Goal: Transaction & Acquisition: Purchase product/service

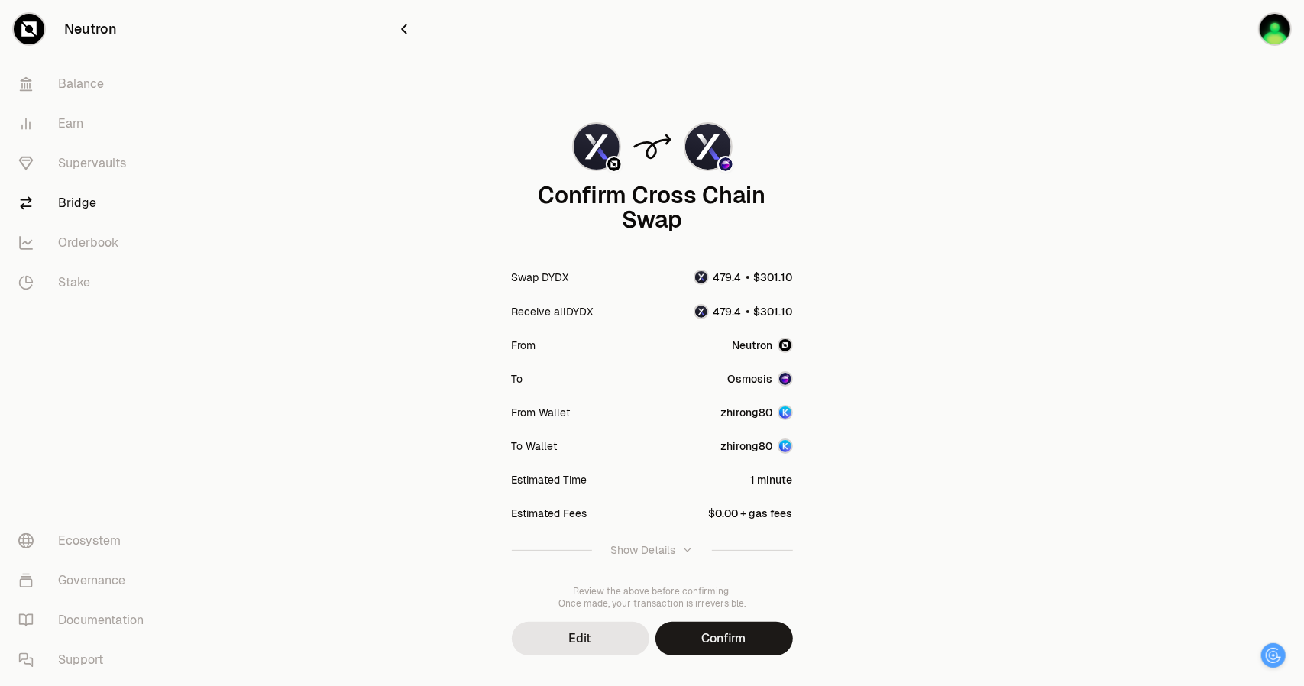
click at [686, 546] on icon "button" at bounding box center [687, 550] width 12 height 12
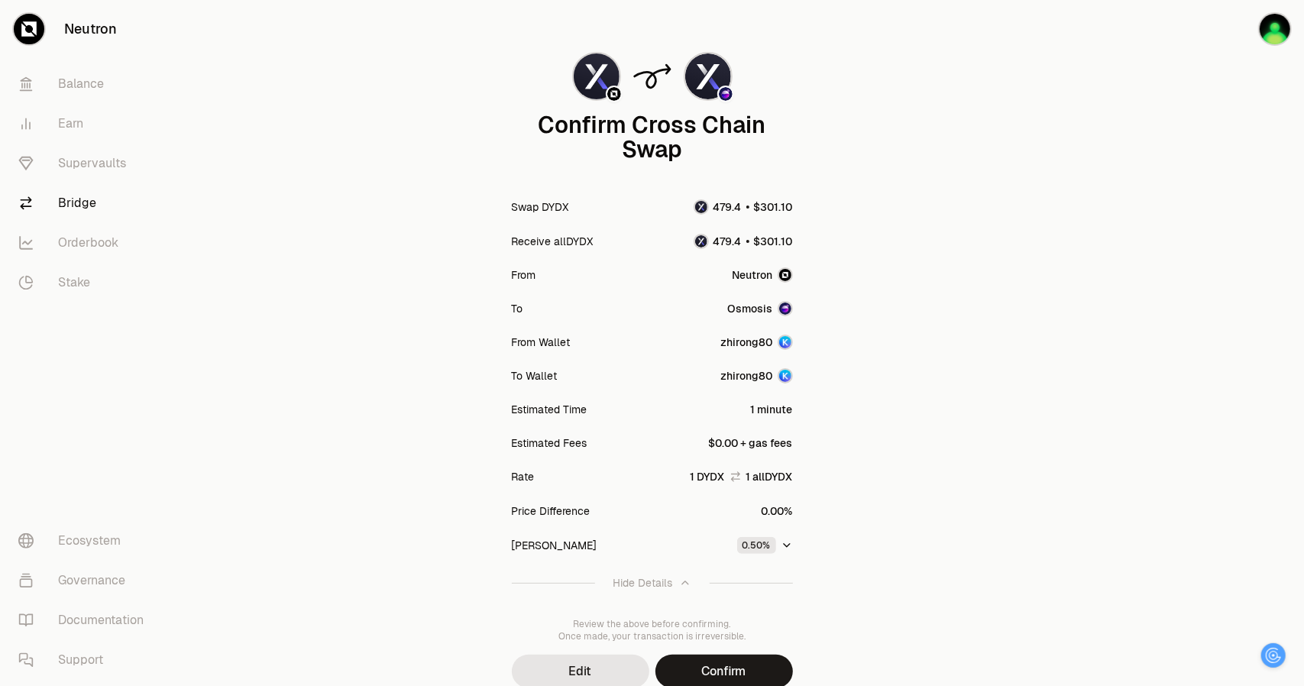
scroll to position [133, 0]
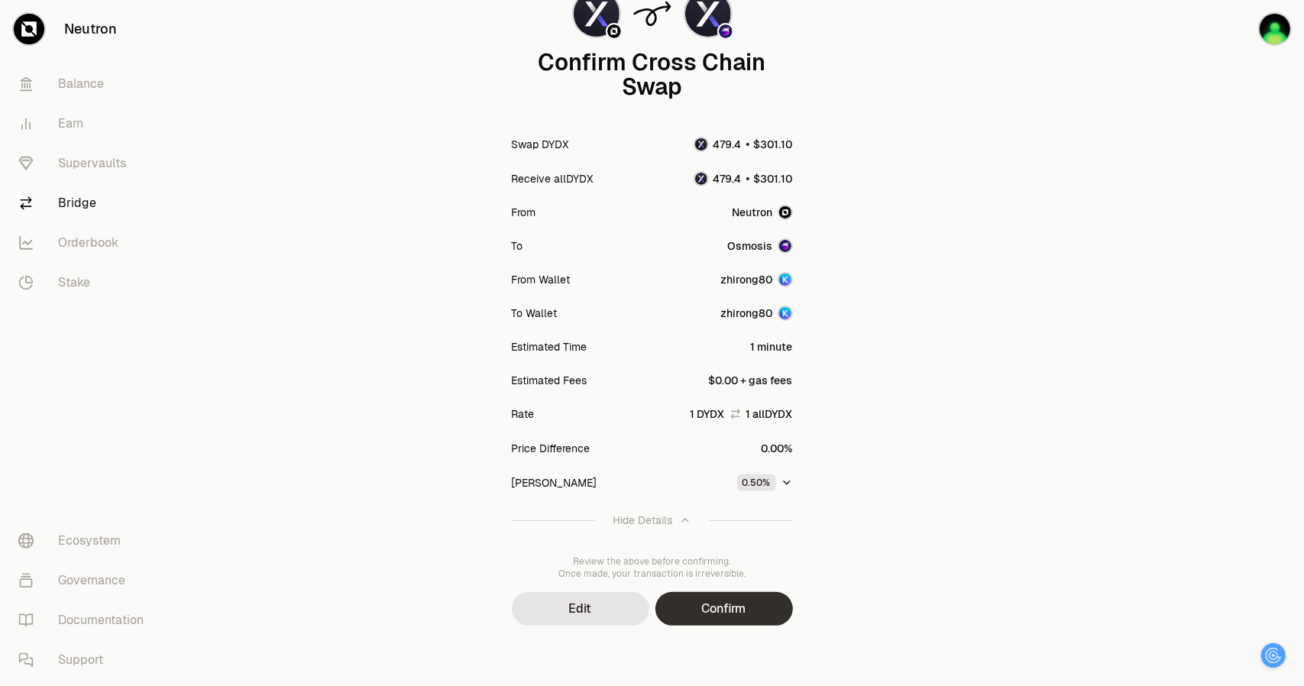
click at [748, 607] on button "Confirm" at bounding box center [723, 609] width 137 height 34
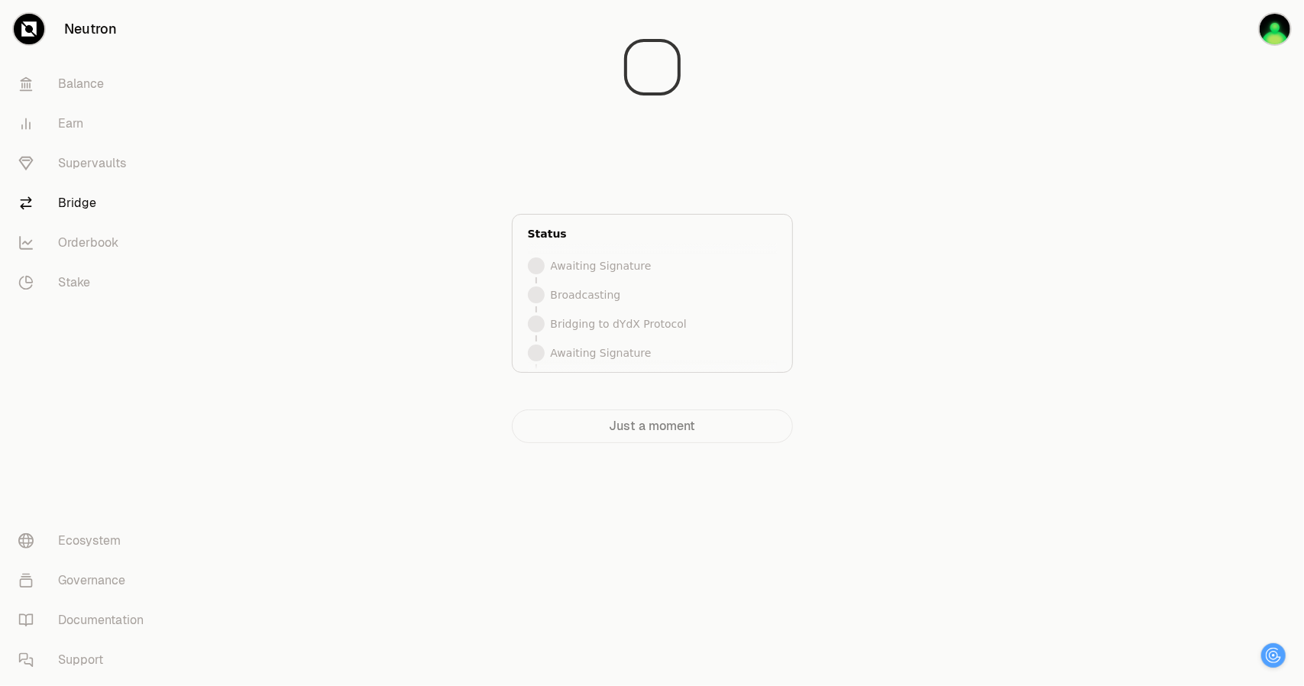
scroll to position [0, 0]
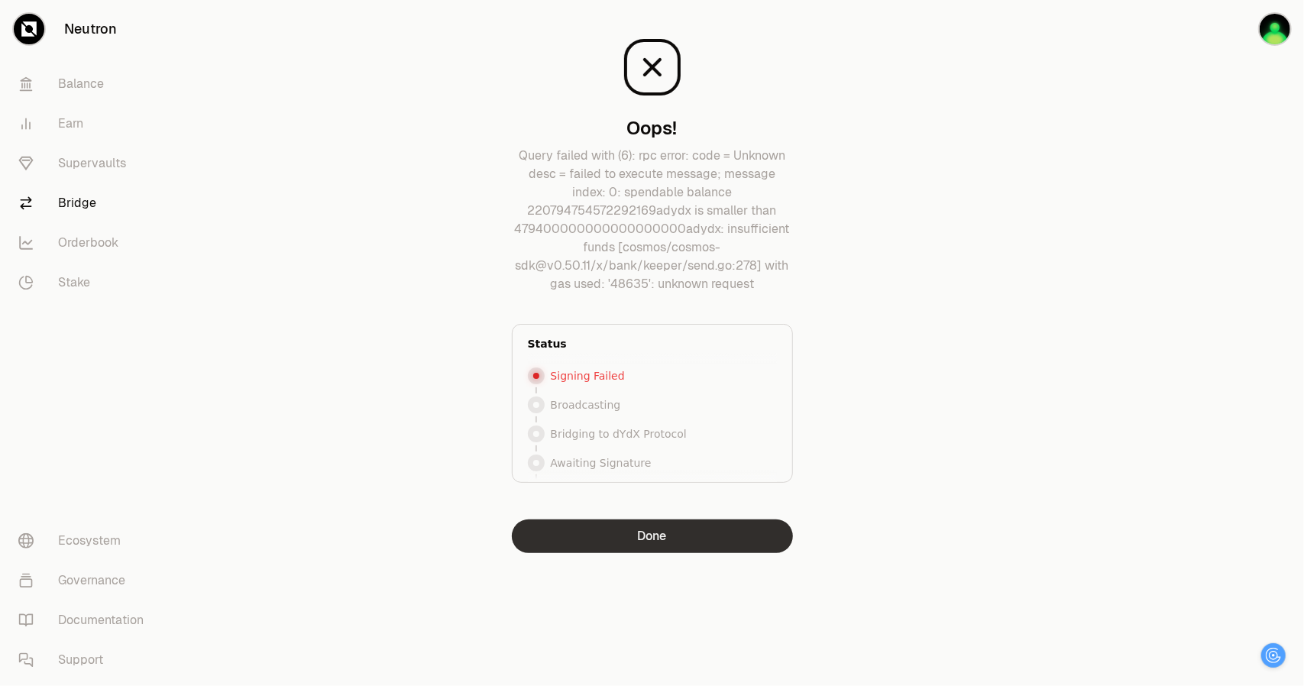
click at [667, 540] on button "Done" at bounding box center [652, 536] width 281 height 34
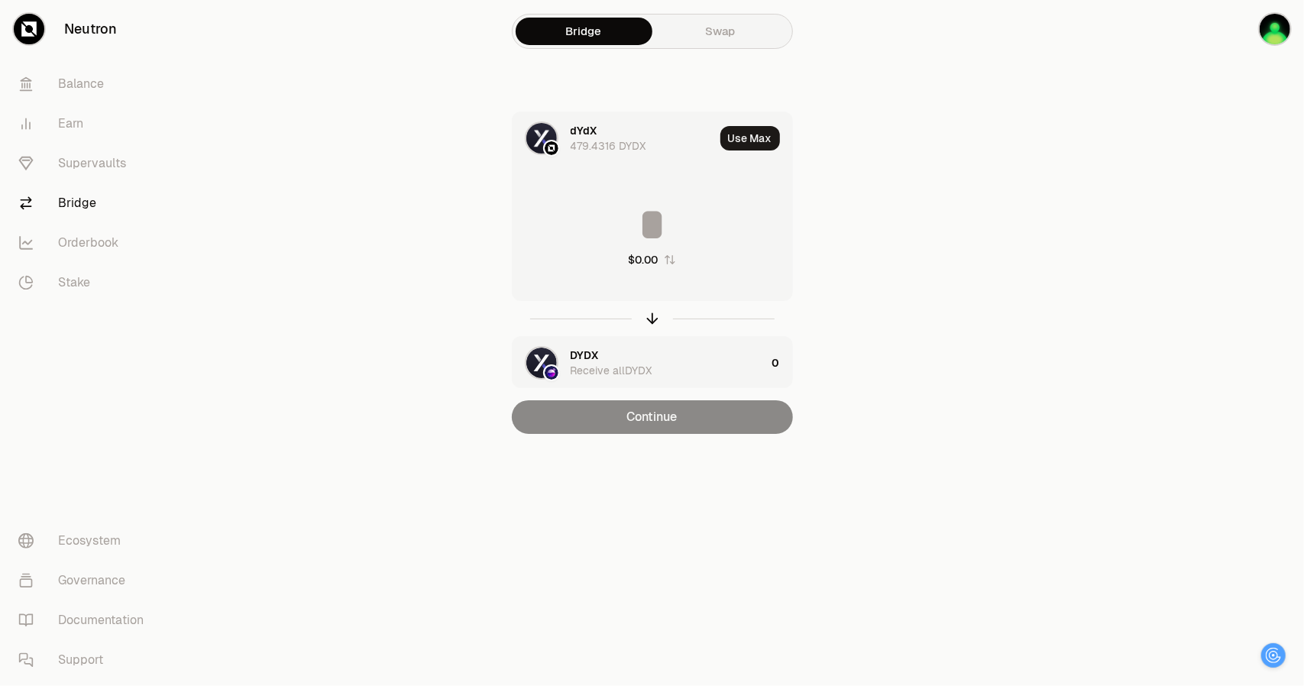
click at [716, 37] on link "Swap" at bounding box center [720, 31] width 137 height 27
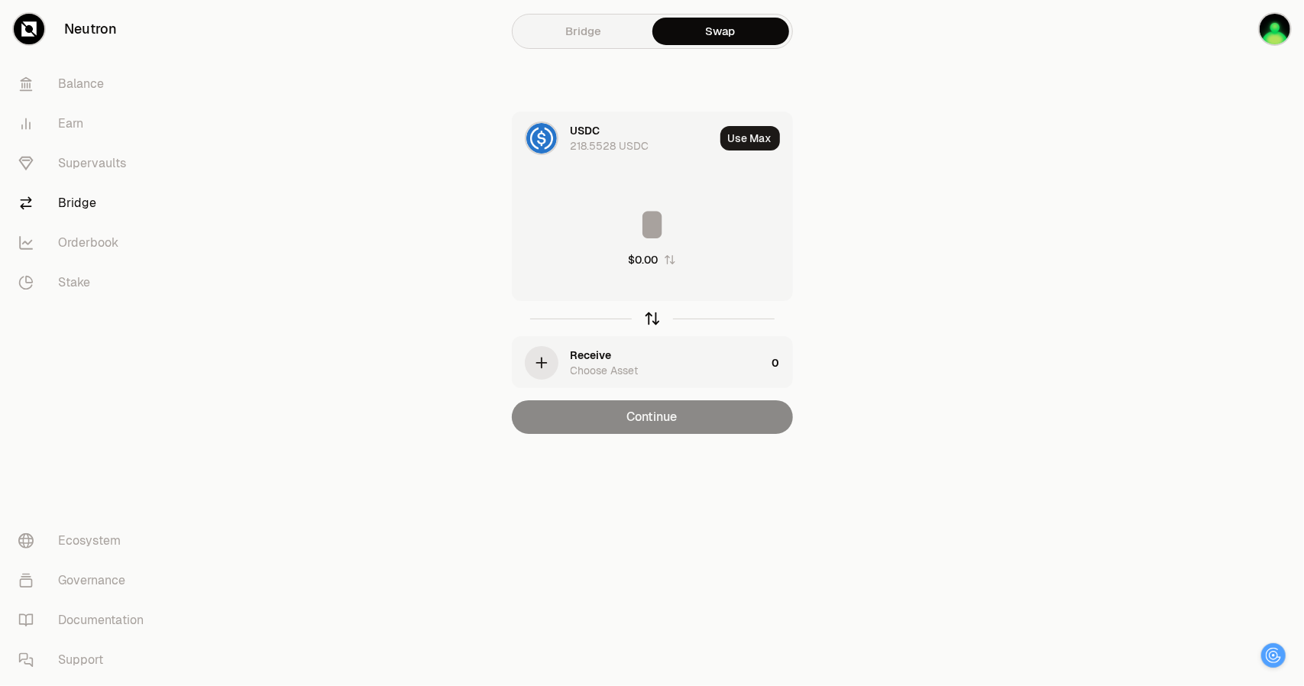
click at [649, 323] on icon "button" at bounding box center [652, 318] width 17 height 17
click at [649, 319] on icon "button" at bounding box center [652, 318] width 17 height 17
click at [548, 137] on icon at bounding box center [541, 138] width 17 height 17
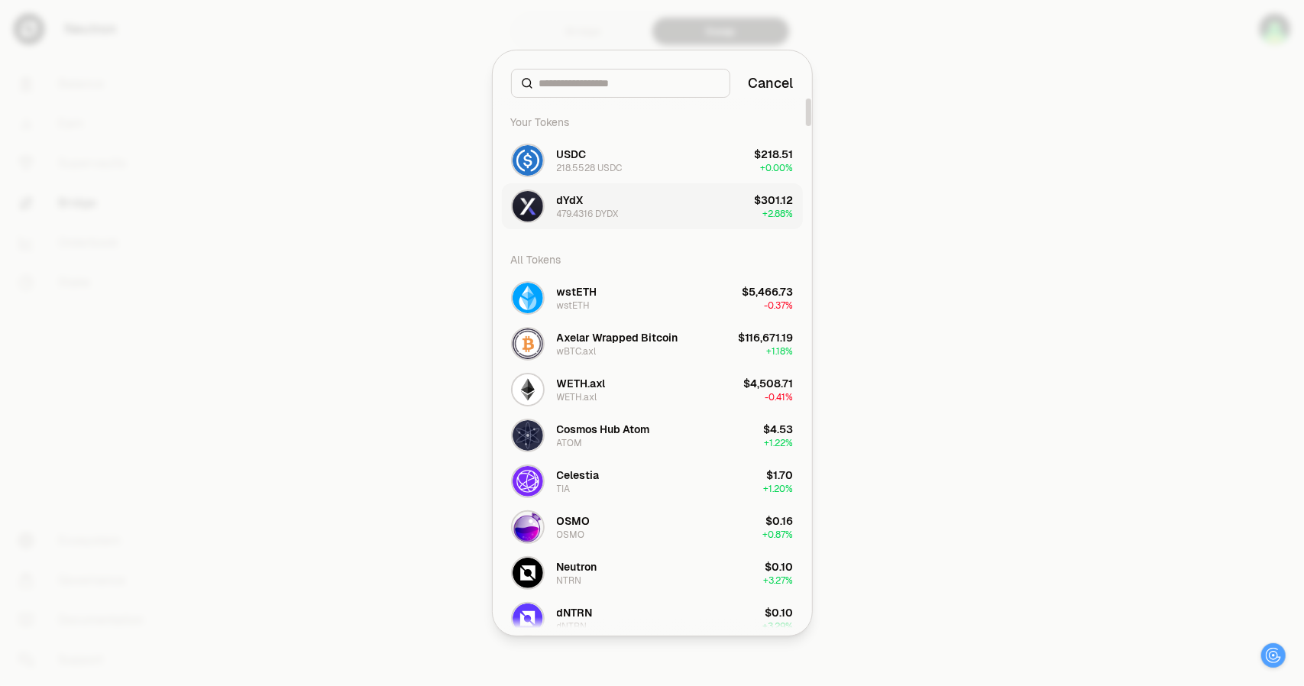
click at [617, 199] on div "dYdX 479.4316 DYDX" at bounding box center [588, 205] width 62 height 27
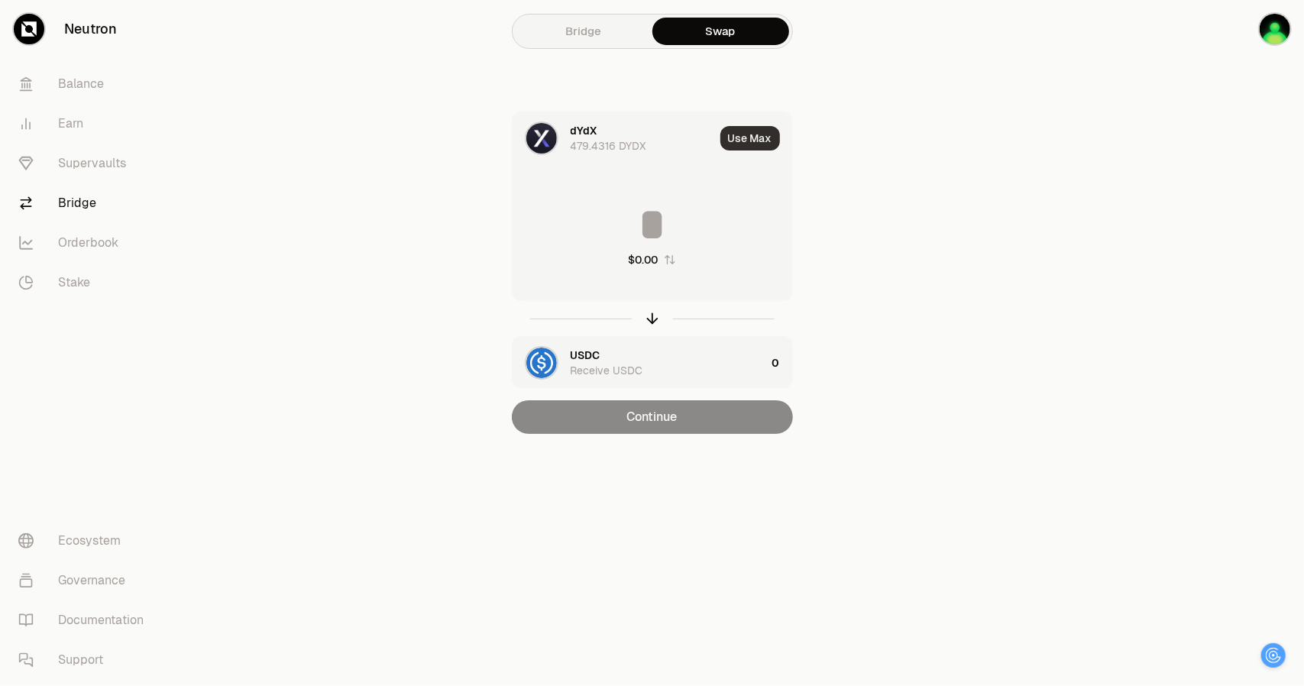
click at [753, 141] on button "Use Max" at bounding box center [750, 138] width 60 height 24
type input "**********"
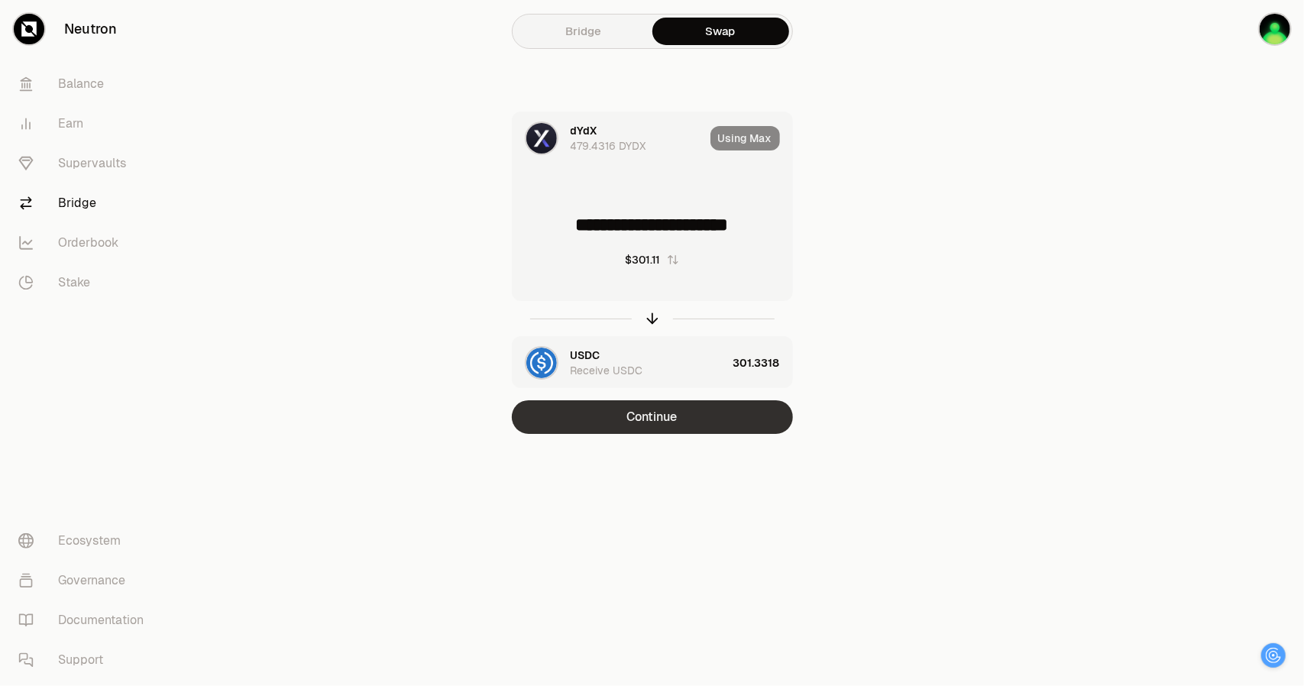
click at [704, 416] on button "Continue" at bounding box center [652, 417] width 281 height 34
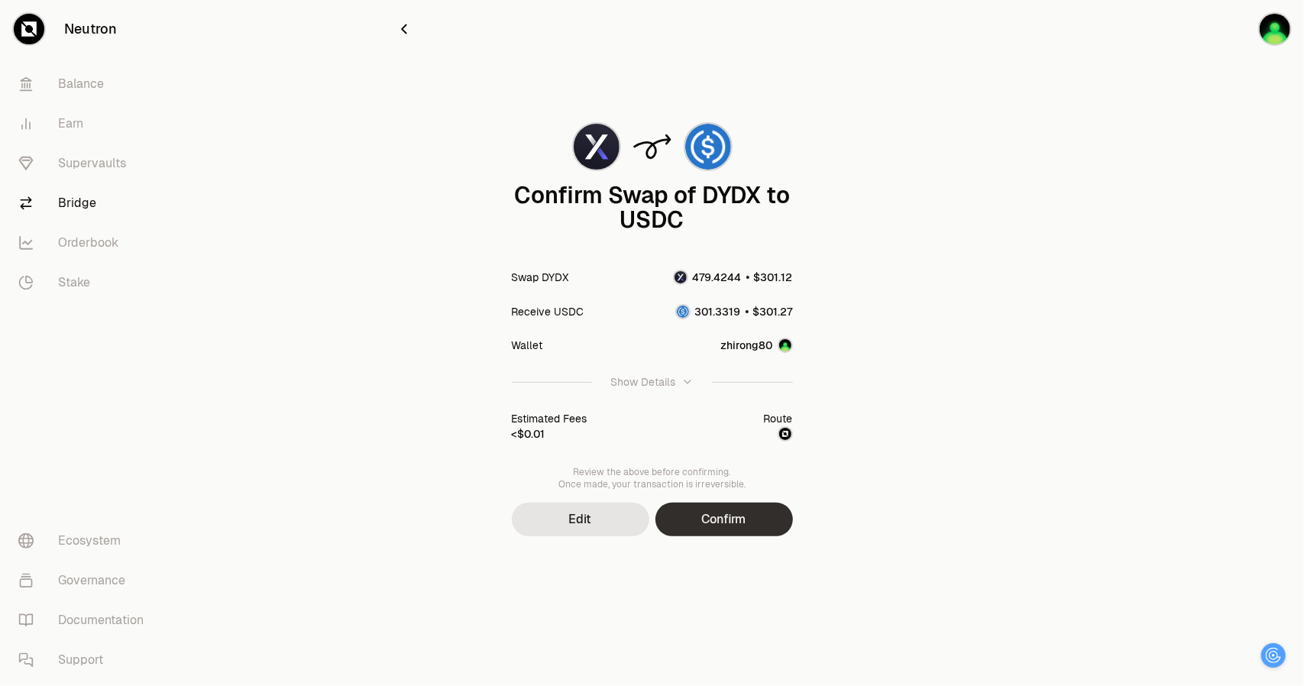
click at [737, 522] on button "Confirm" at bounding box center [723, 519] width 137 height 34
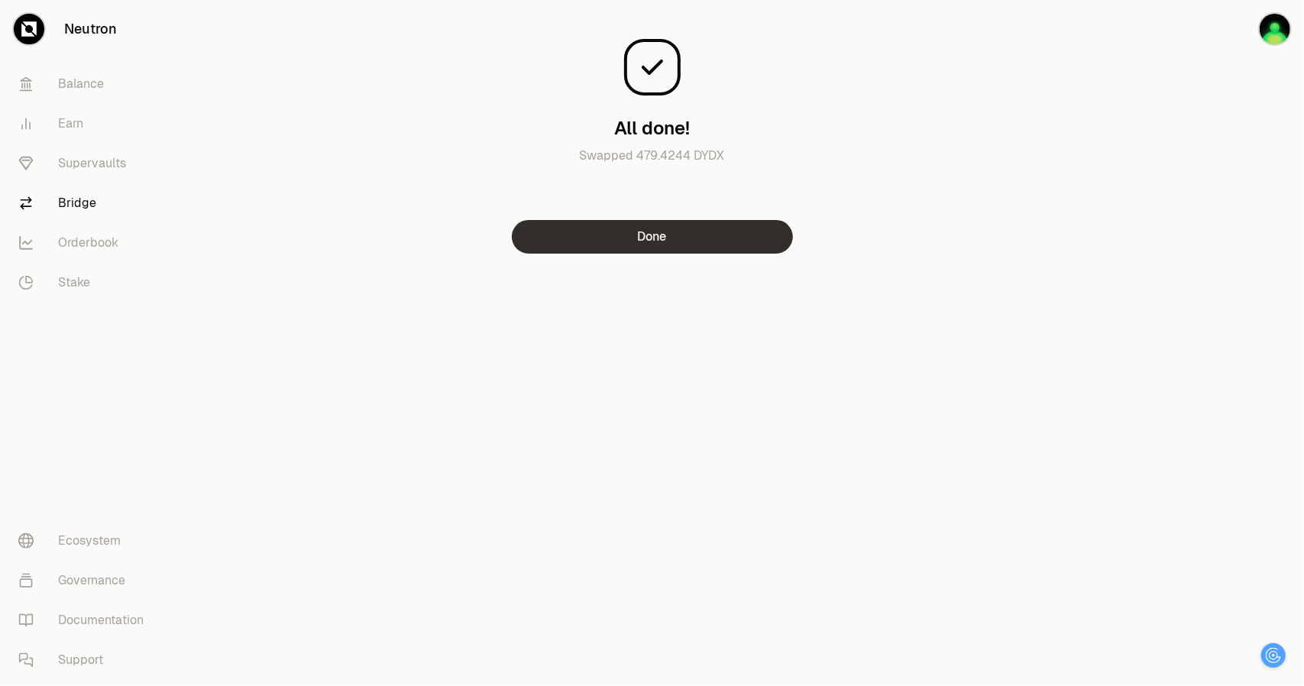
click at [683, 241] on button "Done" at bounding box center [652, 237] width 281 height 34
